Goal: Find specific page/section: Find specific page/section

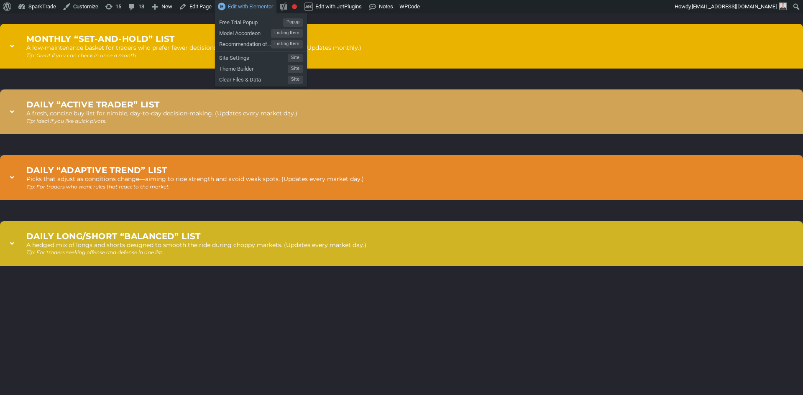
click at [252, 7] on span "Edit with Elementor" at bounding box center [250, 6] width 45 height 6
